Goal: Check status: Check status

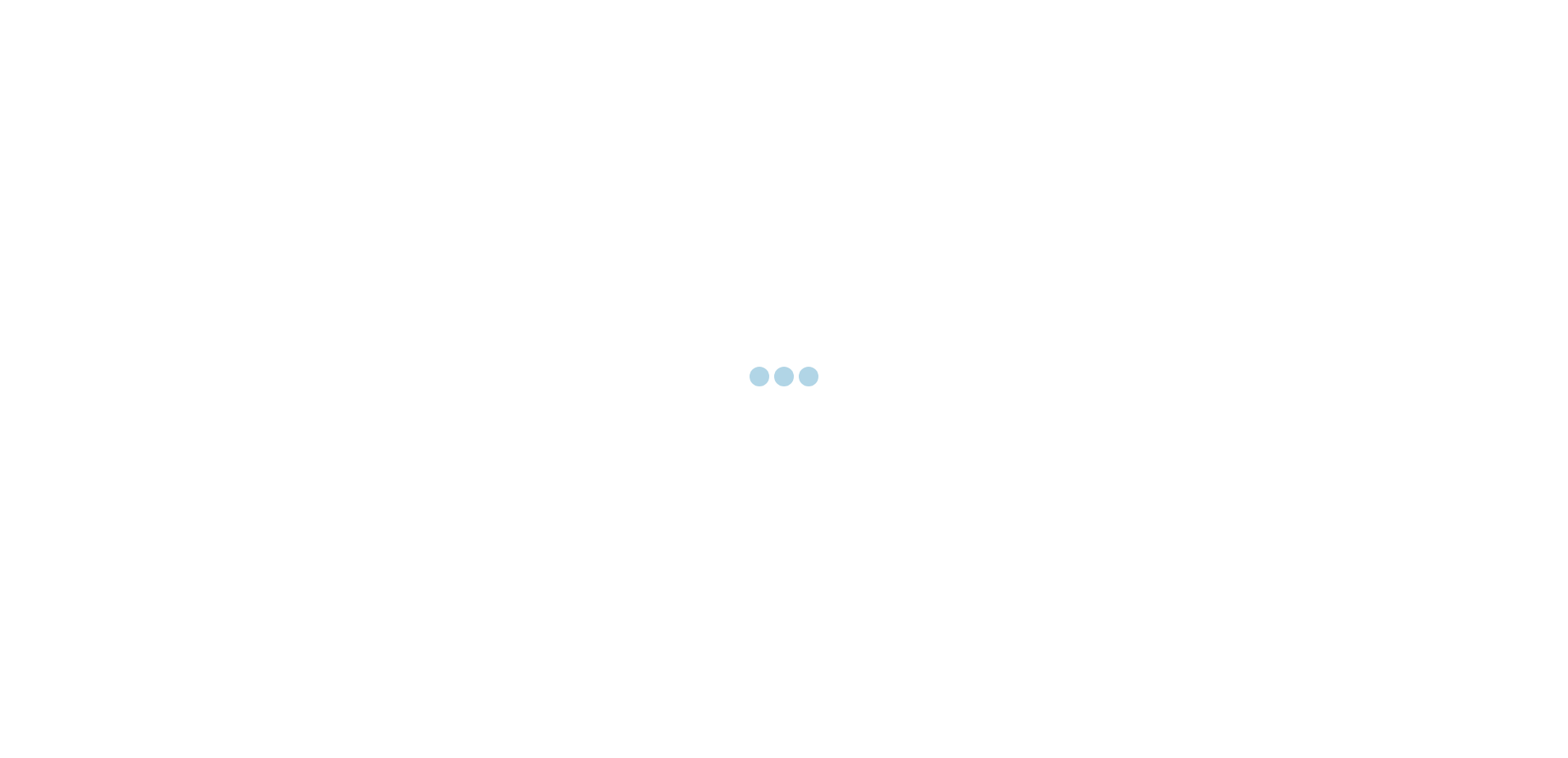
click at [634, 493] on div at bounding box center [784, 379] width 1568 height 758
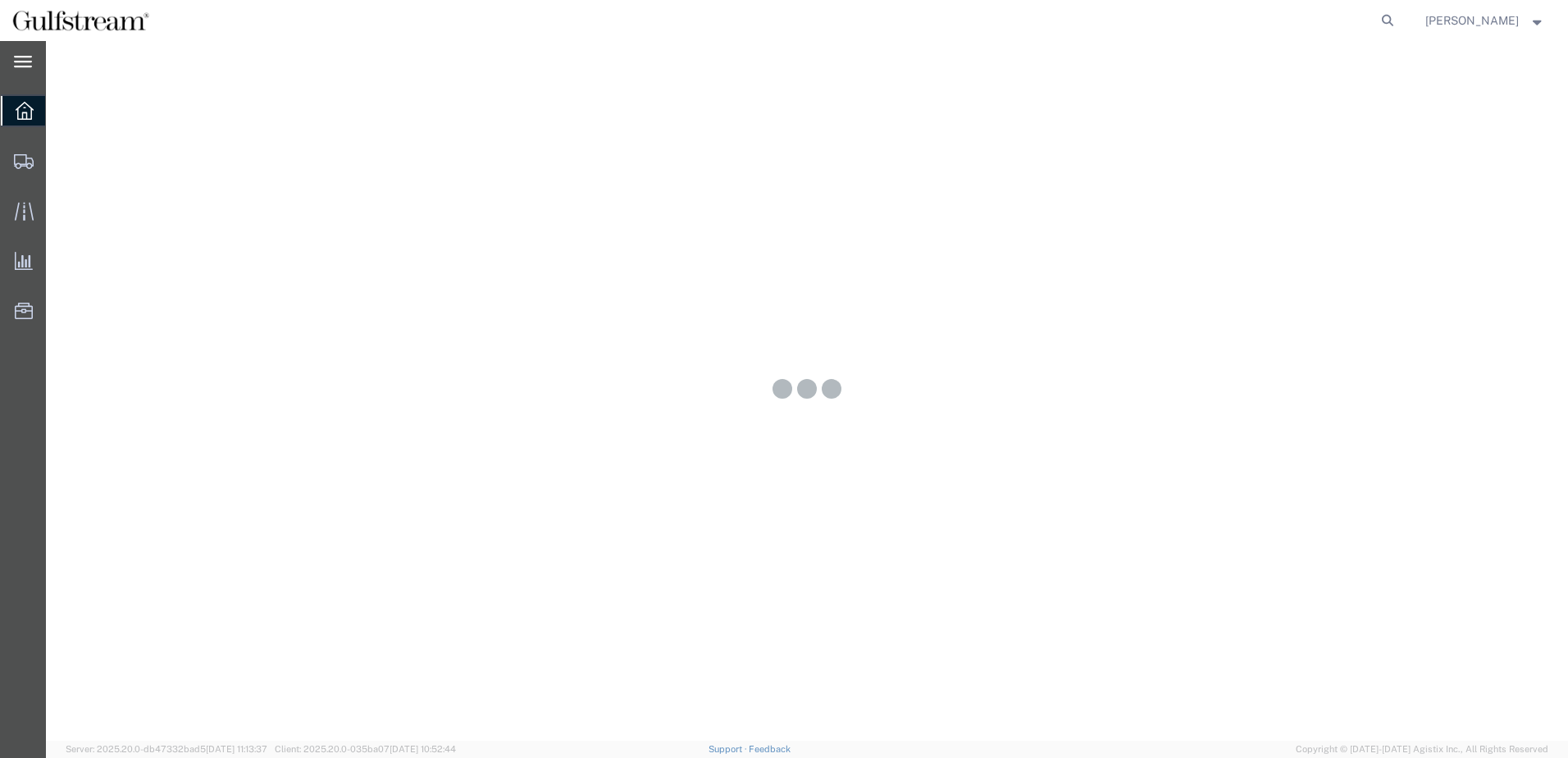
click at [22, 72] on div "main_menu Created with Sketch." at bounding box center [23, 61] width 45 height 41
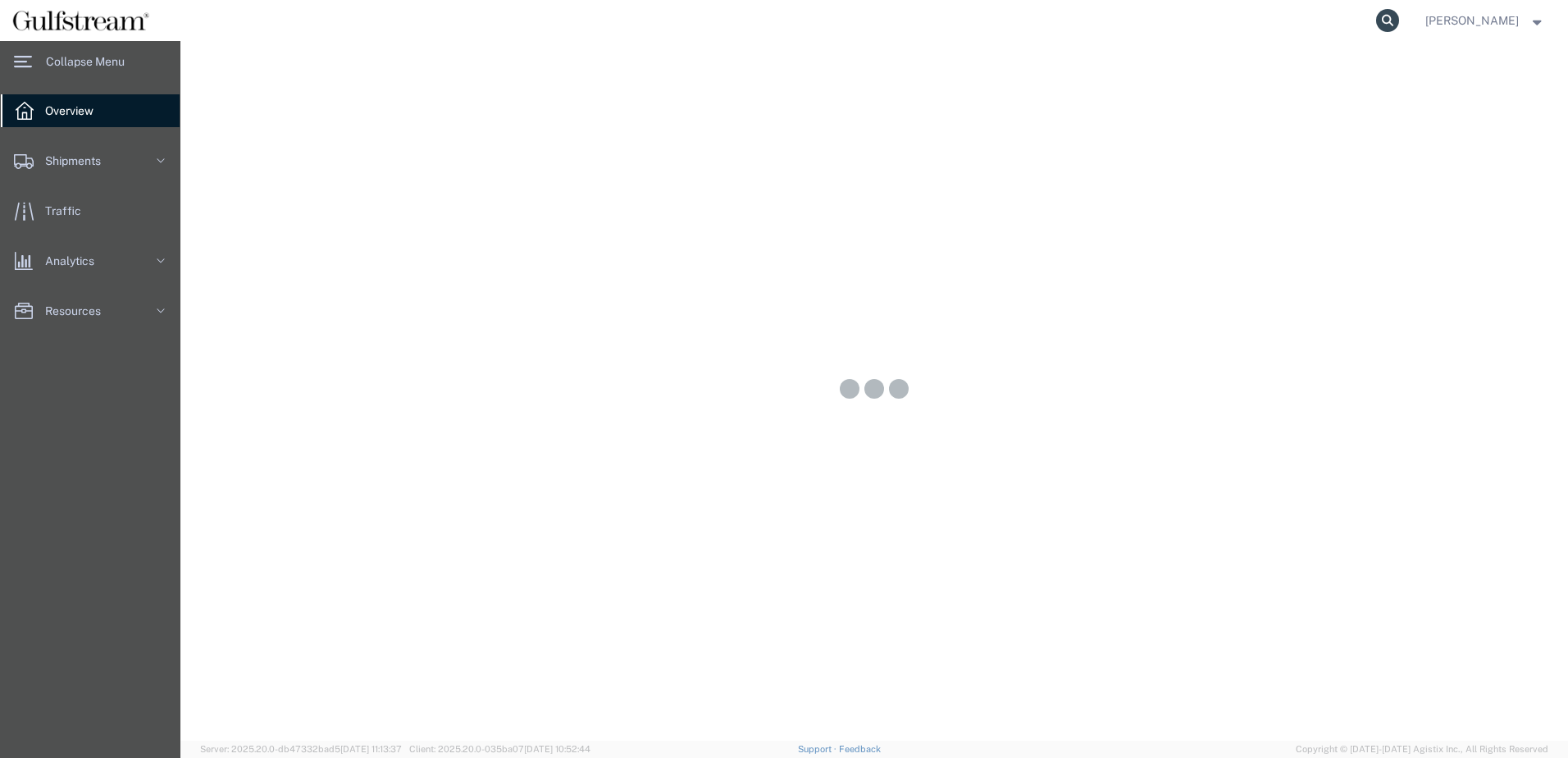
click at [1392, 9] on icon at bounding box center [1388, 21] width 23 height 23
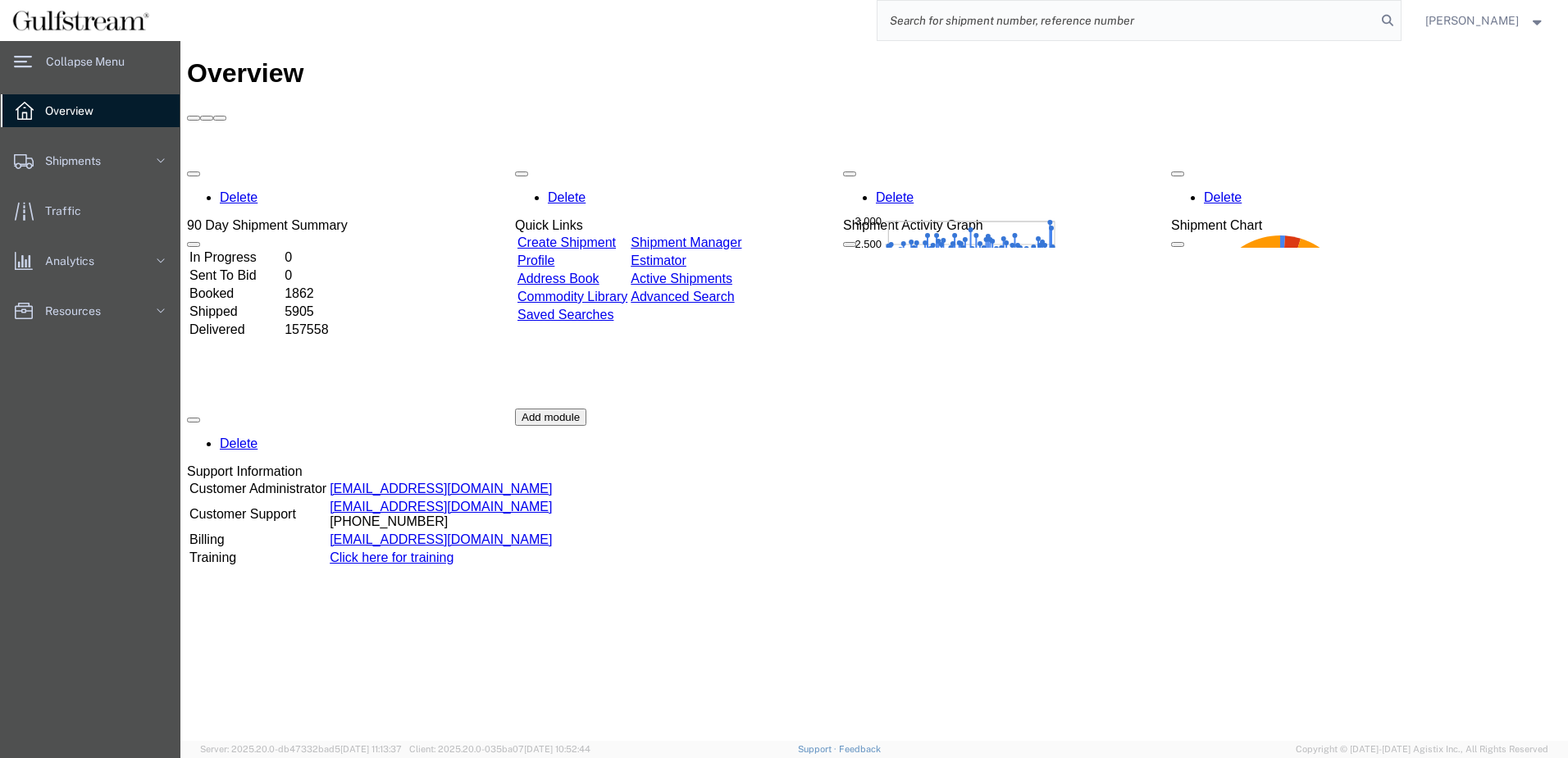
click at [966, 22] on input "search" at bounding box center [1126, 21] width 498 height 40
type input "393844679522"
click at [1395, 18] on icon at bounding box center [1388, 21] width 23 height 23
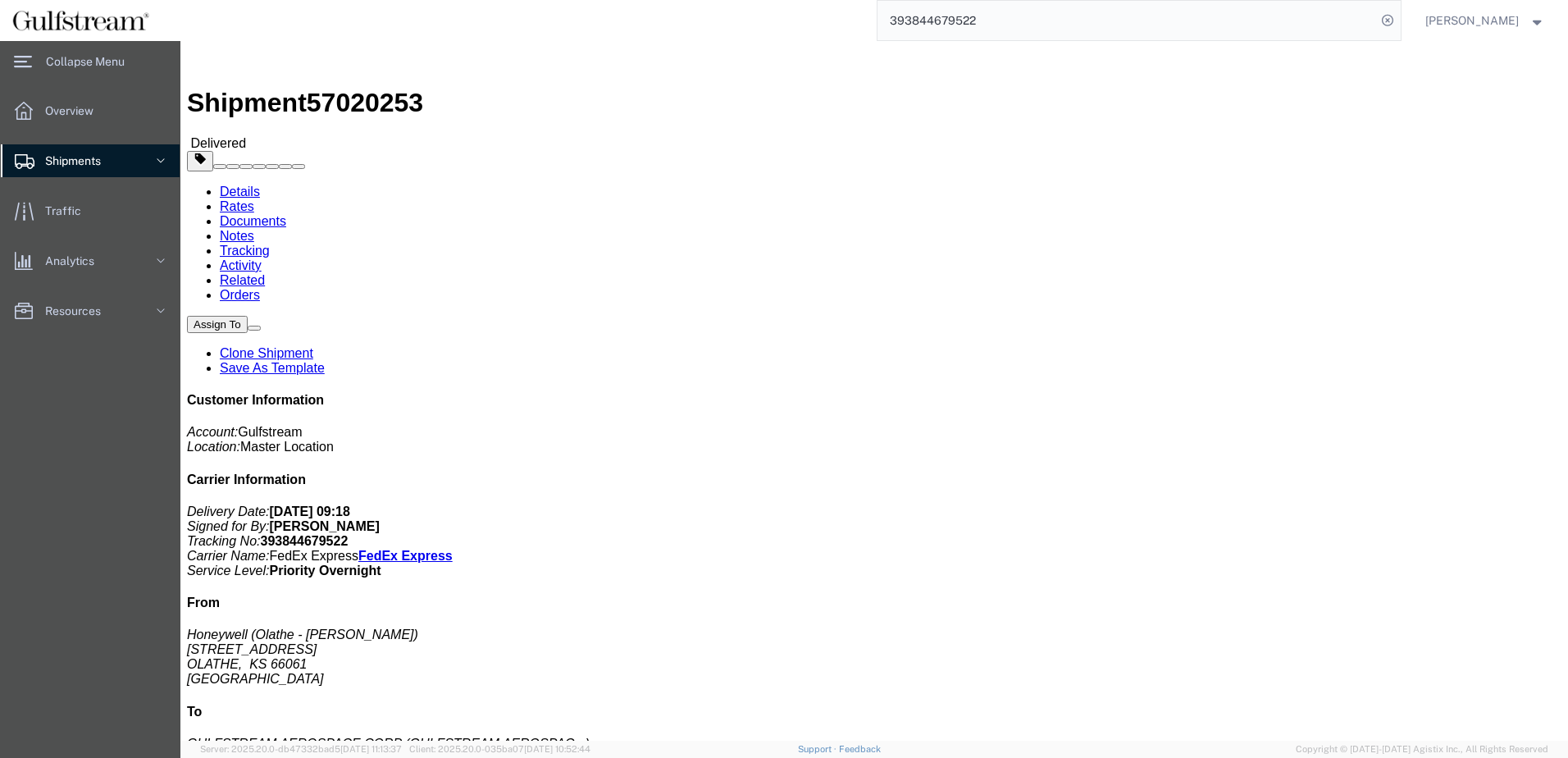
click div "Leg 1 - Small Parcel"
